Goal: Transaction & Acquisition: Purchase product/service

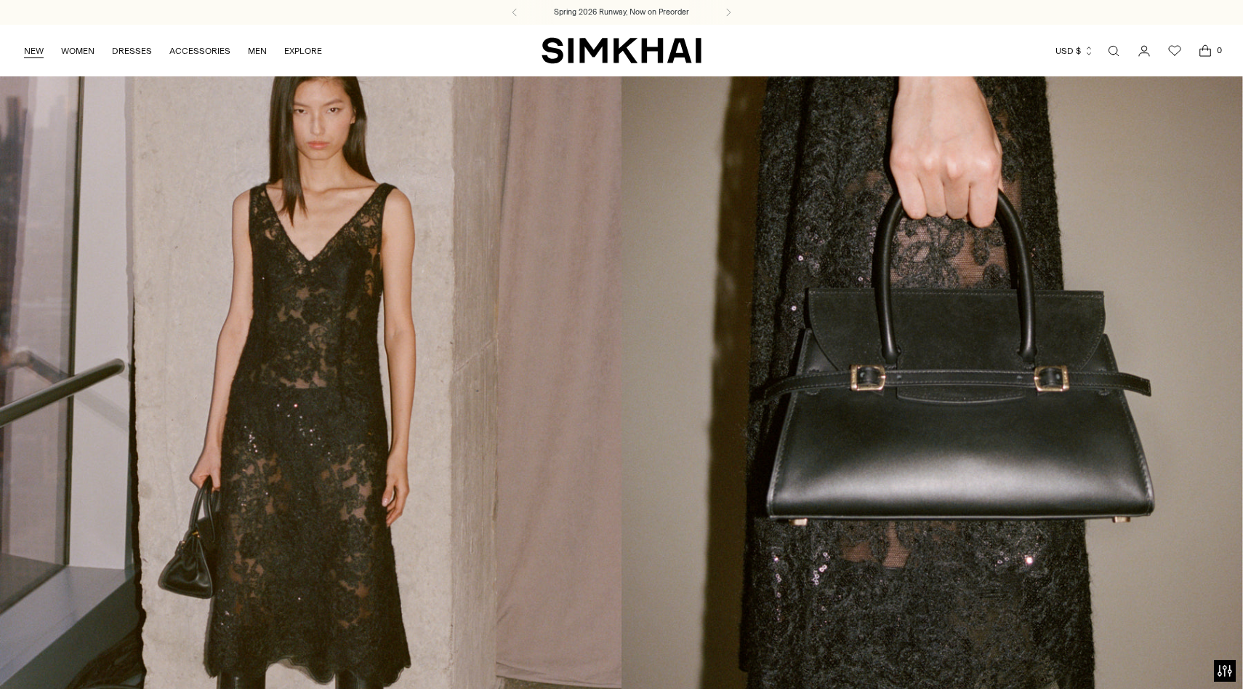
click at [32, 52] on link "NEW" at bounding box center [34, 51] width 20 height 32
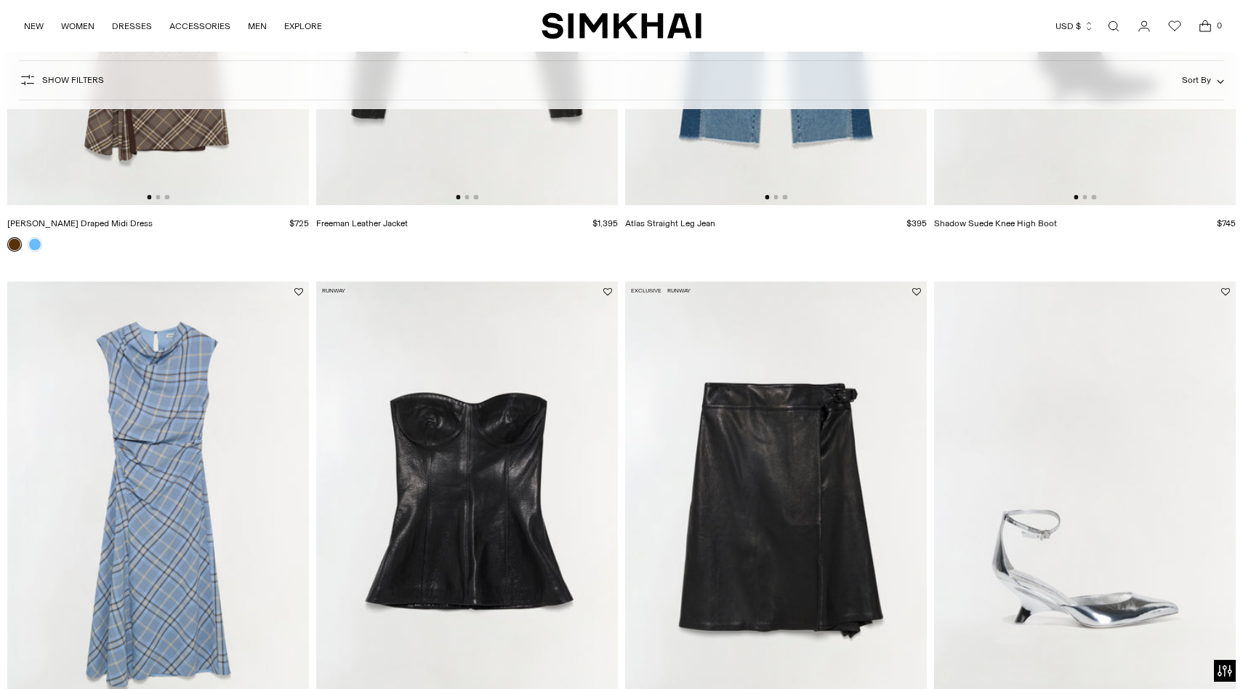
scroll to position [2599, 0]
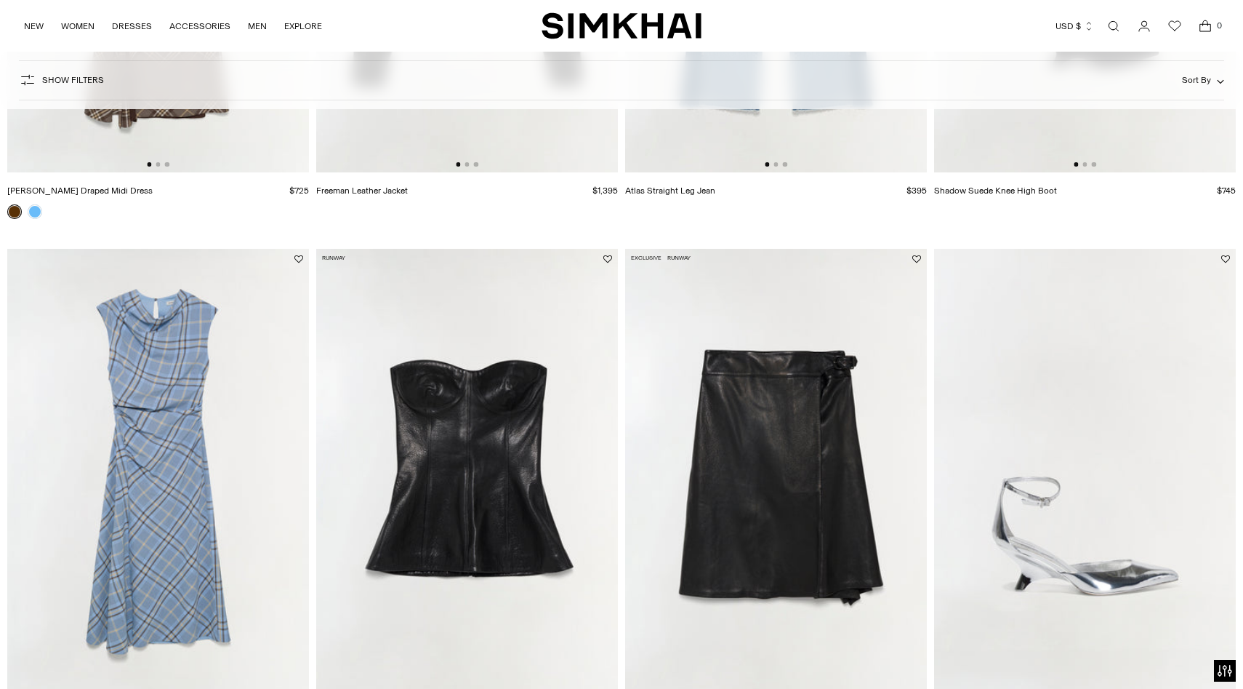
click at [169, 472] on img at bounding box center [158, 475] width 302 height 453
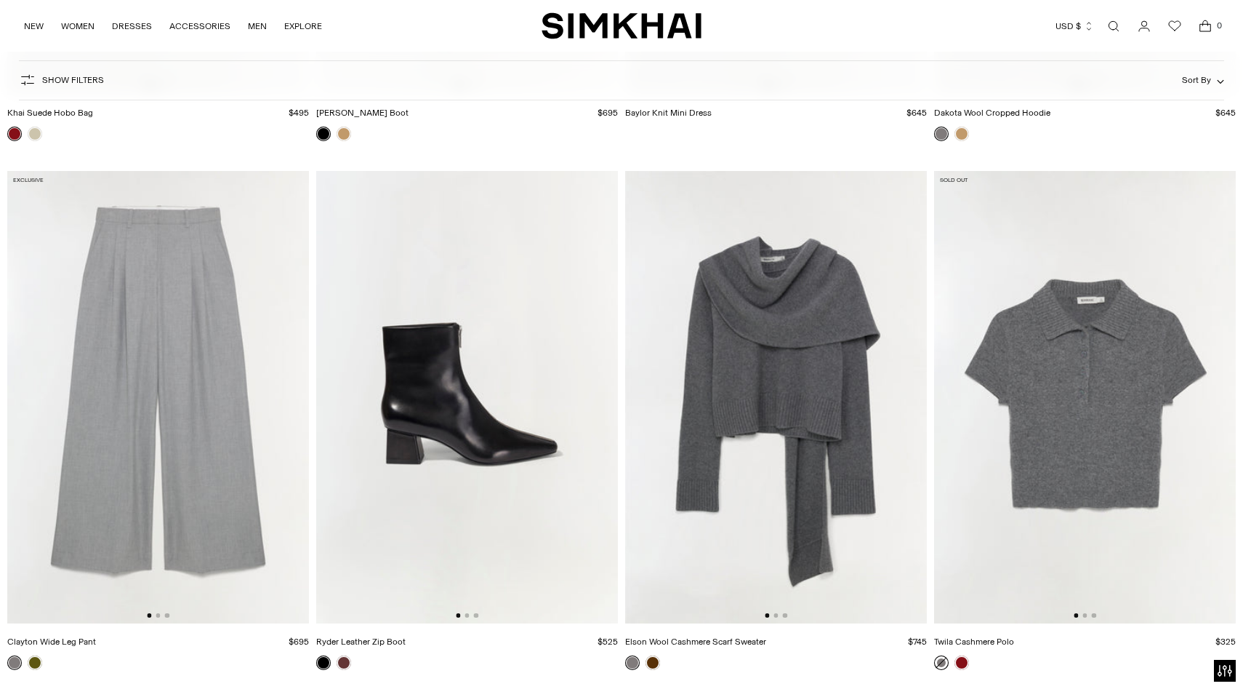
scroll to position [8512, 0]
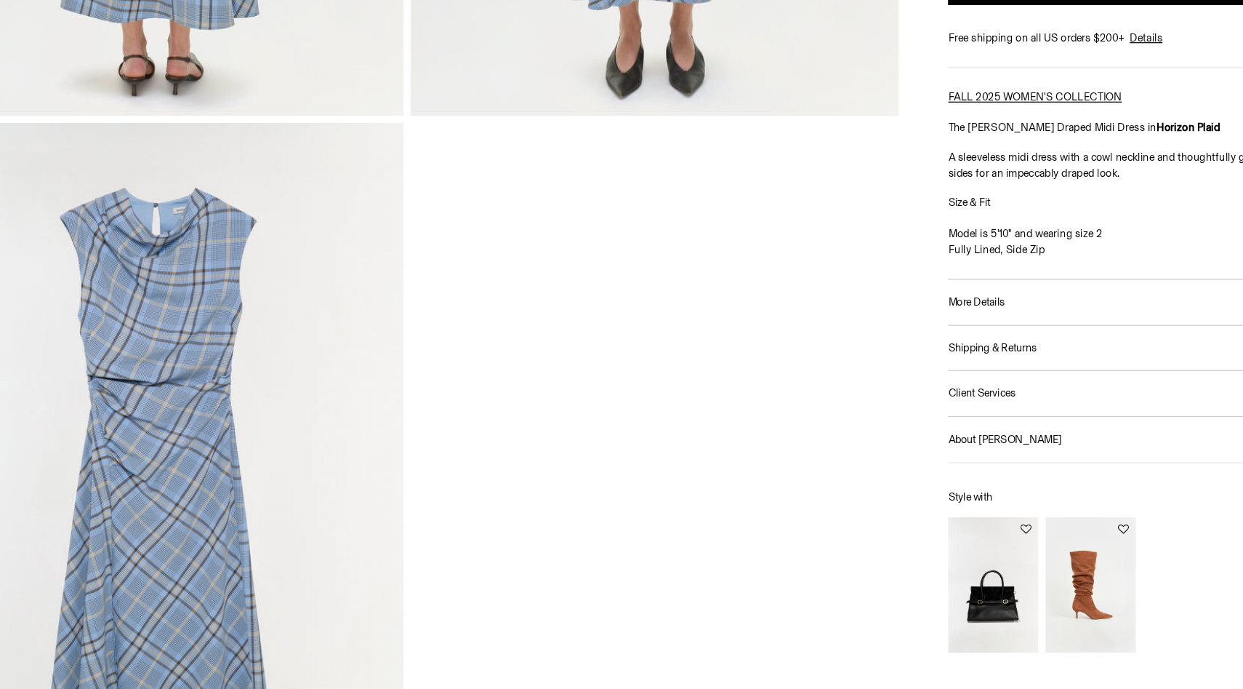
scroll to position [1712, 0]
